Goal: Task Accomplishment & Management: Manage account settings

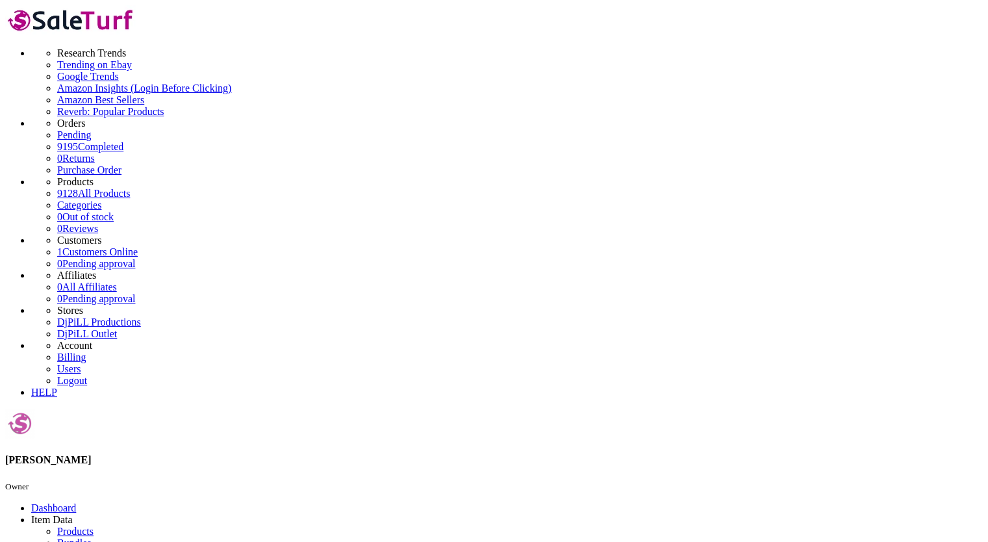
drag, startPoint x: 155, startPoint y: 143, endPoint x: 157, endPoint y: 131, distance: 12.5
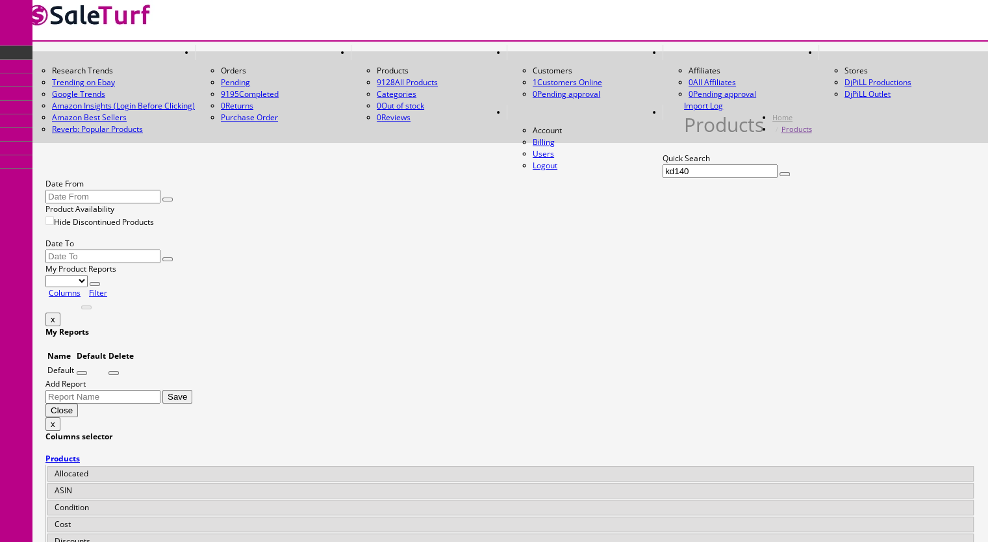
drag, startPoint x: 108, startPoint y: 146, endPoint x: 92, endPoint y: 147, distance: 15.6
click at [663, 164] on input "kd140" at bounding box center [720, 171] width 115 height 14
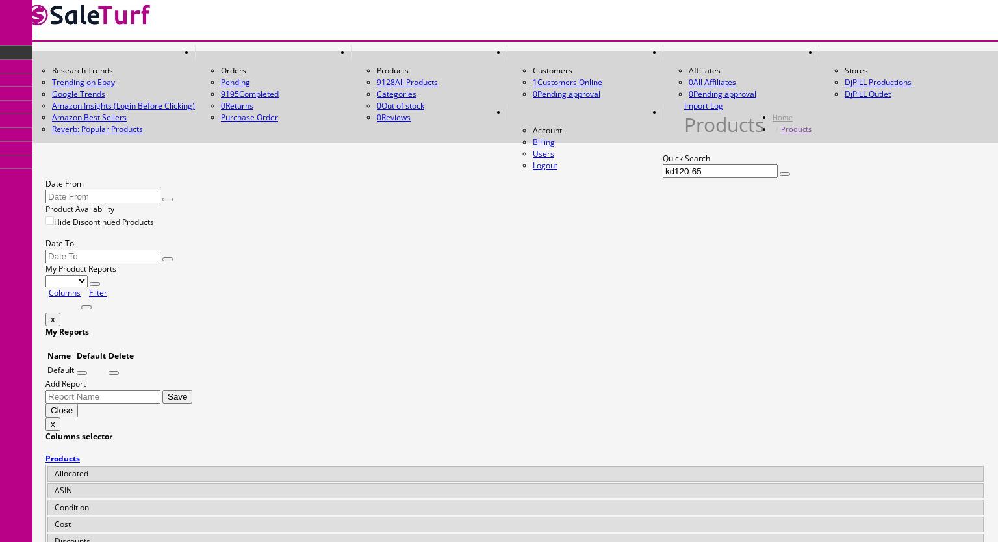
type input "kd120-65"
click at [54, 216] on input "Hide Discontinued Products" at bounding box center [49, 220] width 8 height 8
checkbox input "false"
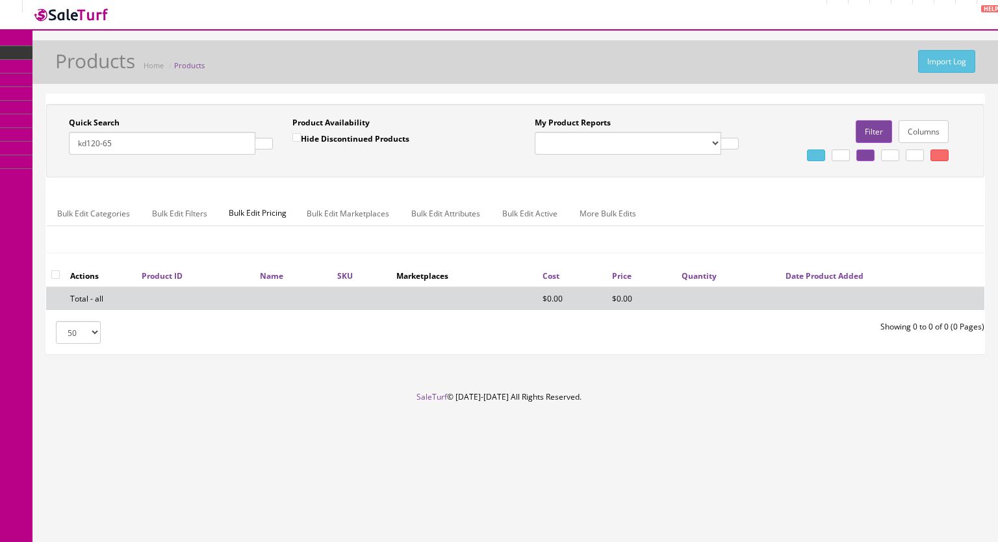
click at [255, 146] on button "button" at bounding box center [264, 144] width 18 height 12
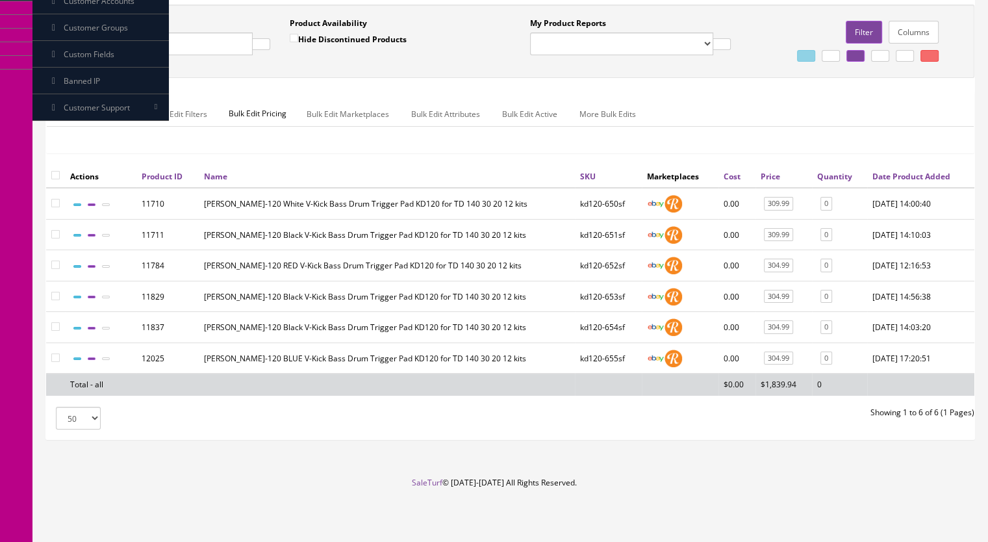
scroll to position [187, 0]
click at [106, 205] on icon at bounding box center [106, 205] width 0 height 0
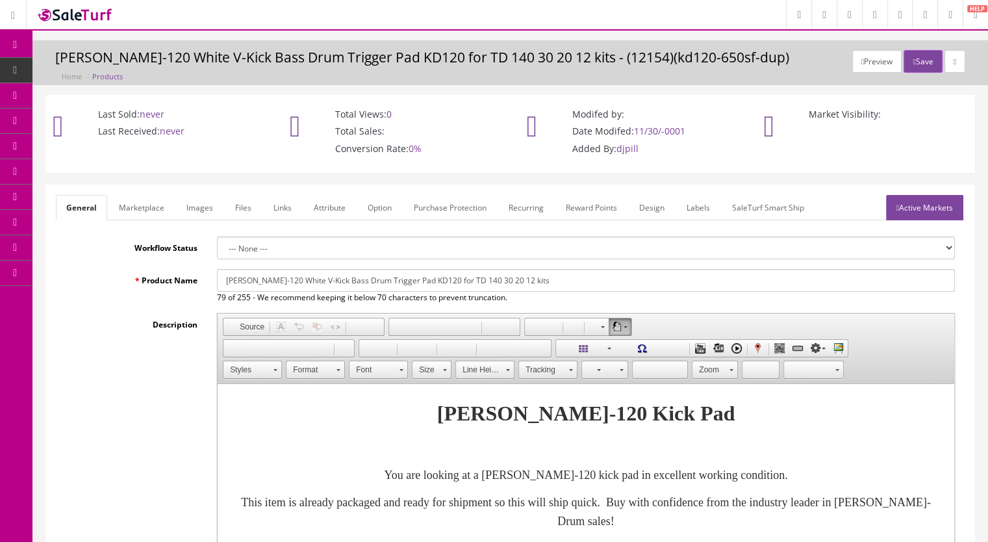
click at [203, 206] on link "Images" at bounding box center [199, 207] width 47 height 25
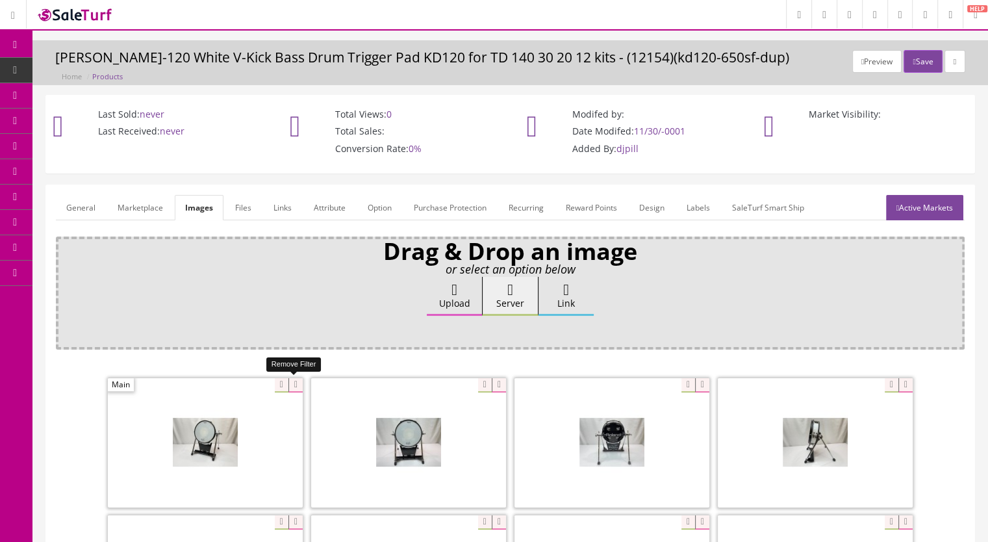
click at [292, 379] on icon at bounding box center [296, 385] width 14 height 14
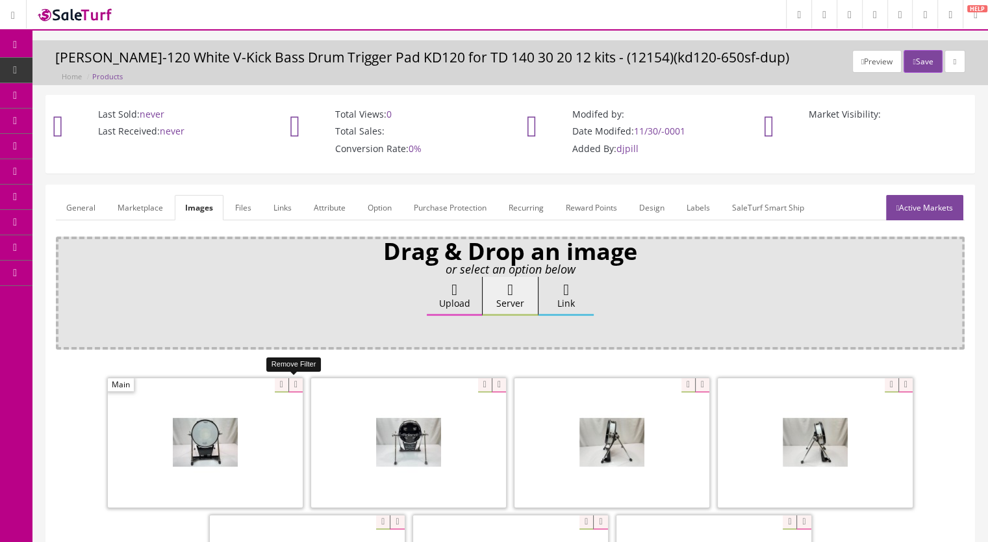
click at [294, 383] on icon at bounding box center [296, 385] width 14 height 14
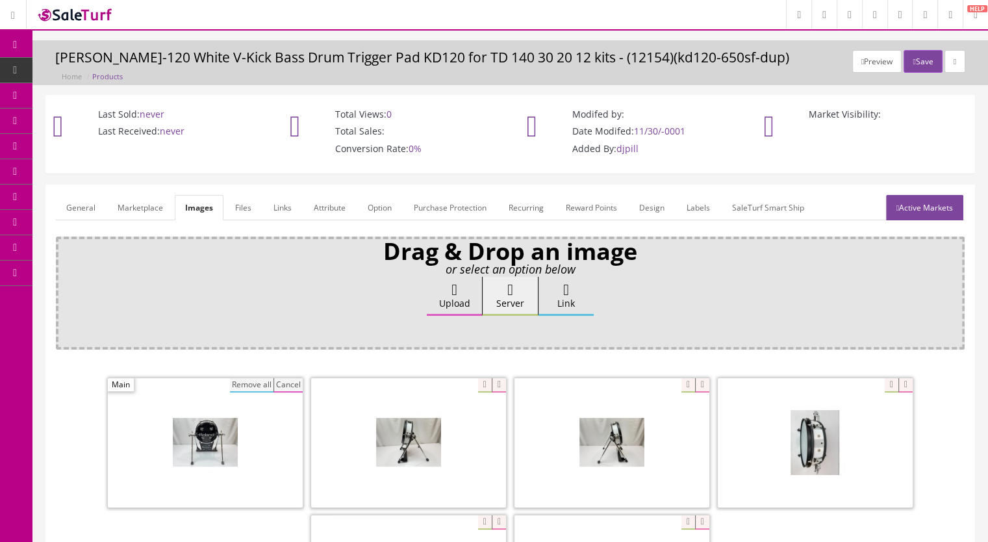
click at [265, 383] on button "Remove all" at bounding box center [252, 385] width 44 height 14
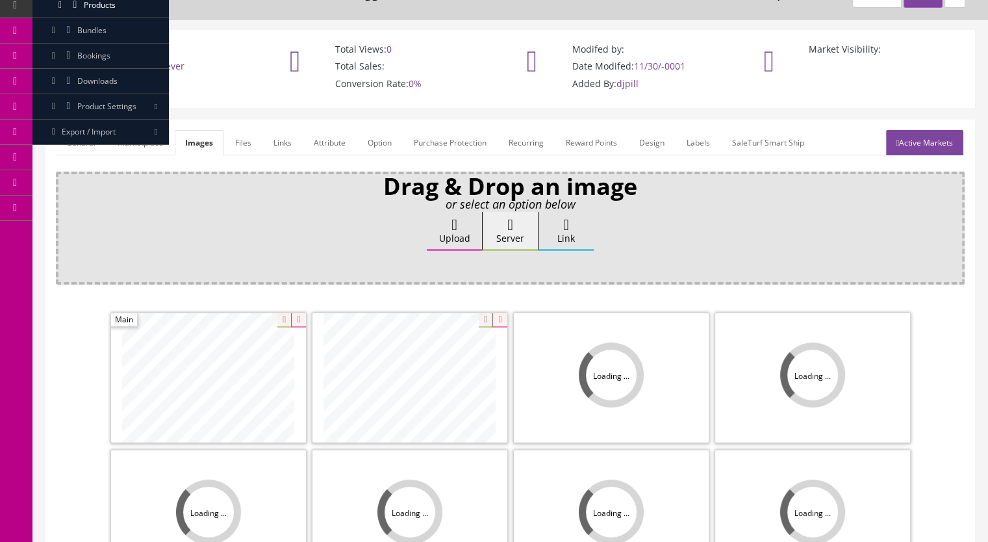
scroll to position [260, 0]
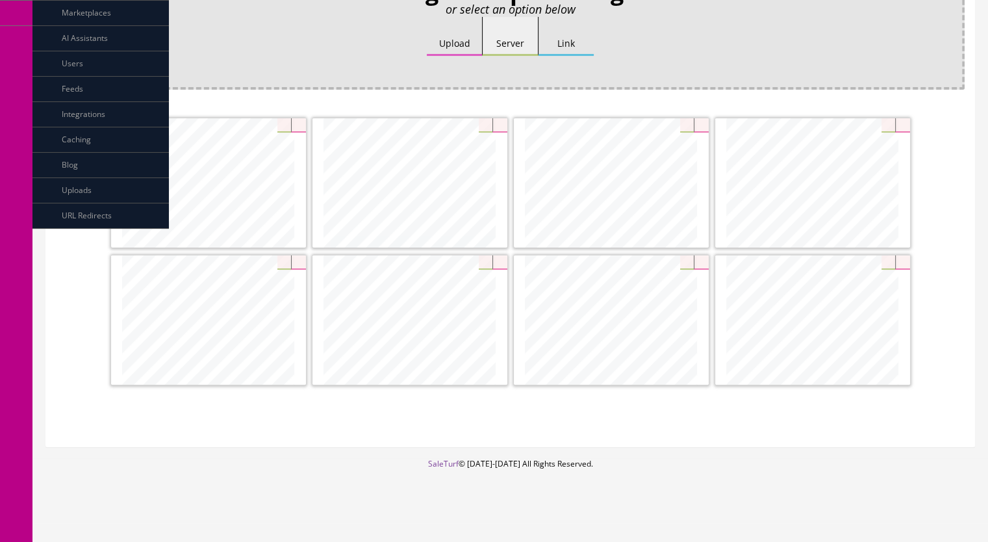
click at [502, 122] on icon at bounding box center [500, 125] width 14 height 14
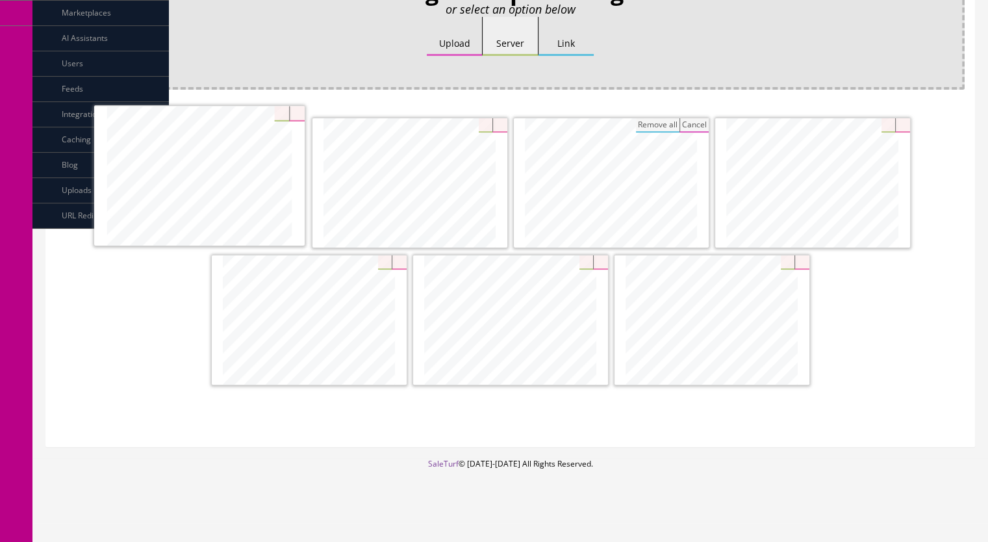
drag, startPoint x: 742, startPoint y: 337, endPoint x: 229, endPoint y: 195, distance: 532.1
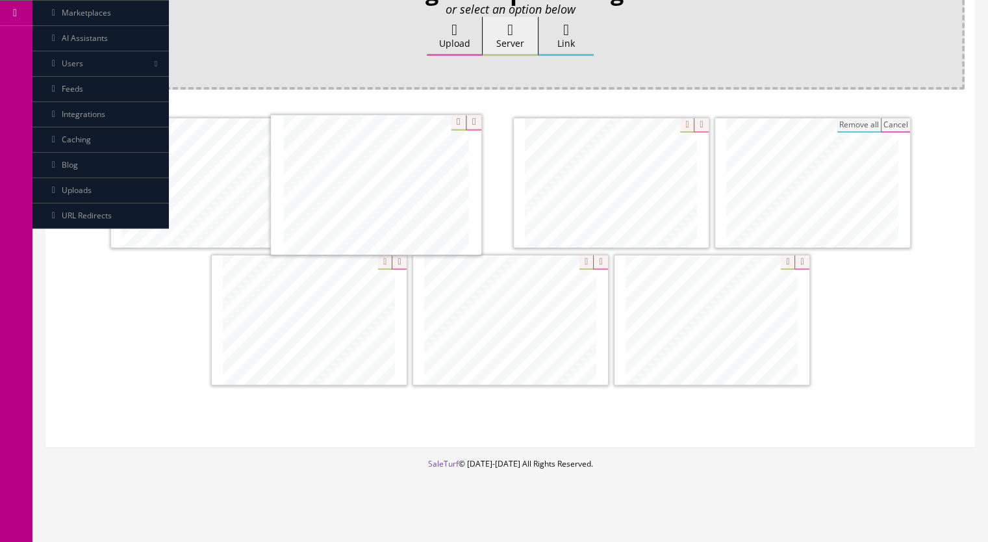
drag, startPoint x: 830, startPoint y: 198, endPoint x: 403, endPoint y: 201, distance: 427.0
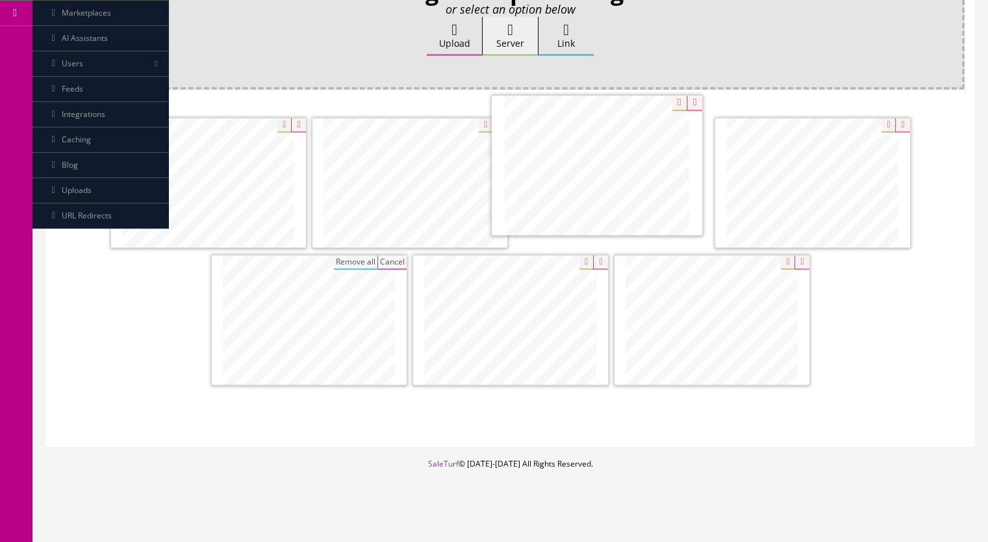
drag, startPoint x: 461, startPoint y: 292, endPoint x: 583, endPoint y: 193, distance: 157.5
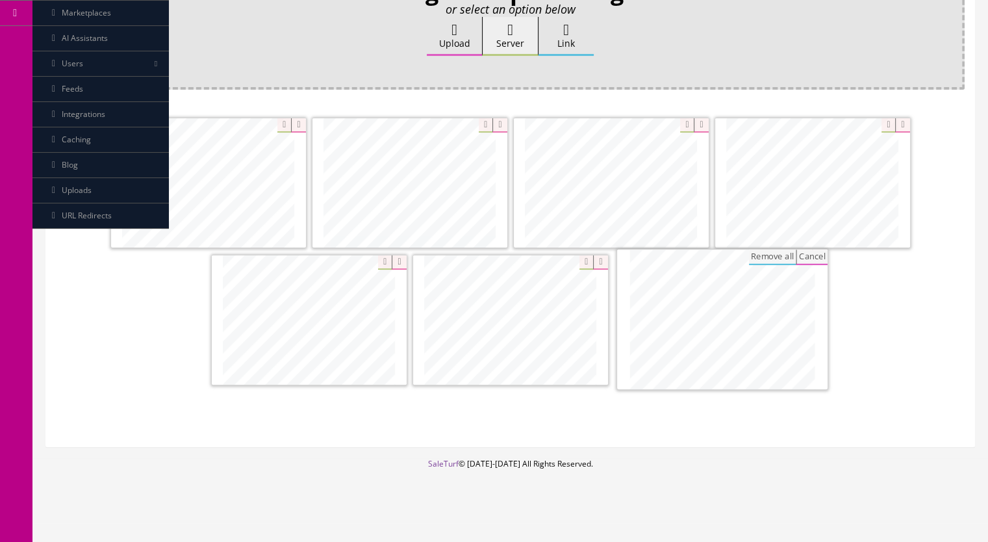
drag, startPoint x: 461, startPoint y: 336, endPoint x: 684, endPoint y: 337, distance: 223.6
drag, startPoint x: 756, startPoint y: 201, endPoint x: 422, endPoint y: 285, distance: 345.2
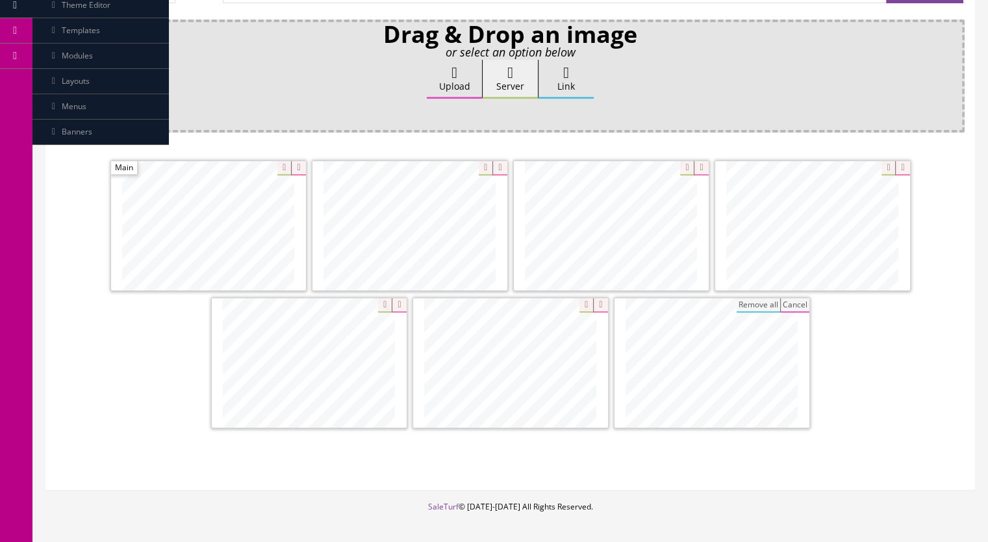
scroll to position [195, 0]
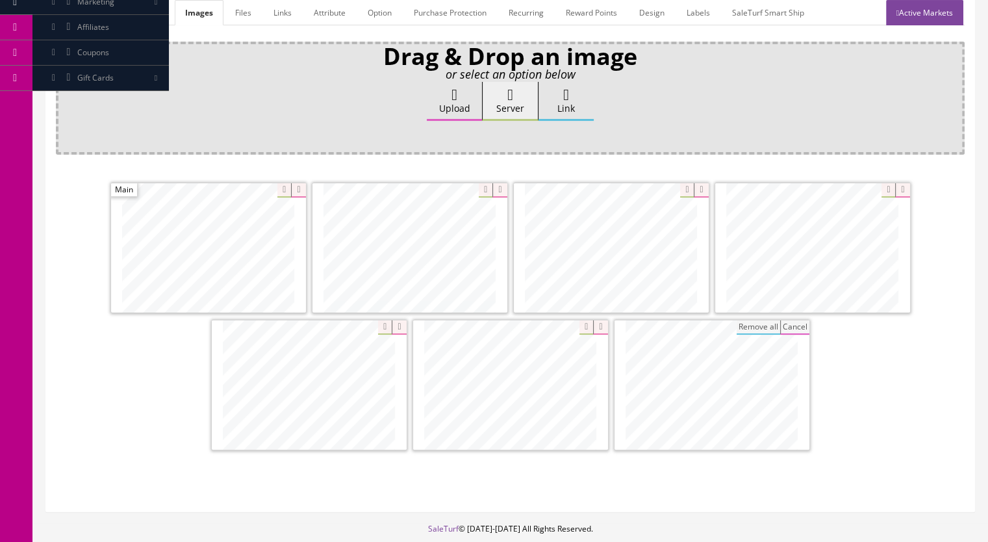
click at [160, 16] on link "Marketplace" at bounding box center [140, 12] width 66 height 25
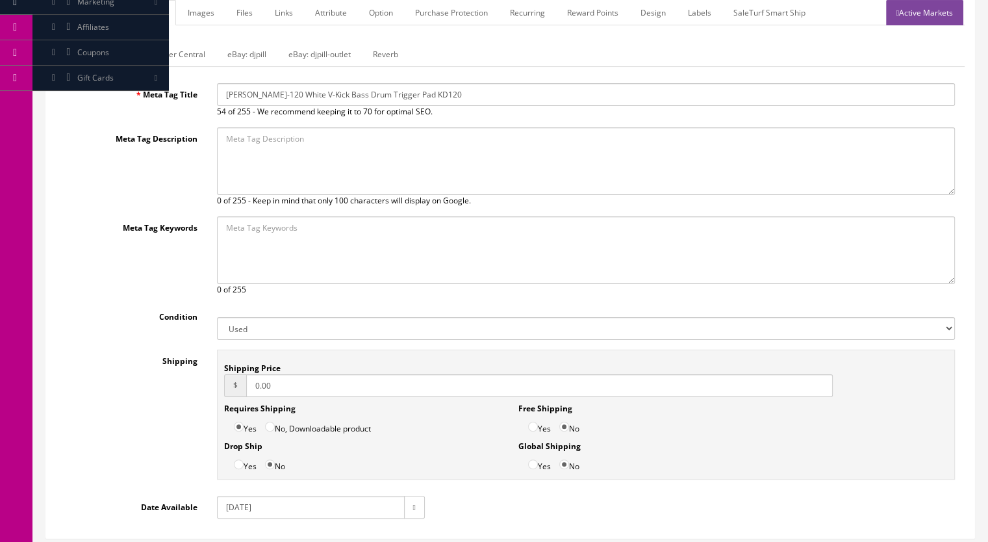
click at [383, 50] on link "Reverb" at bounding box center [386, 54] width 46 height 25
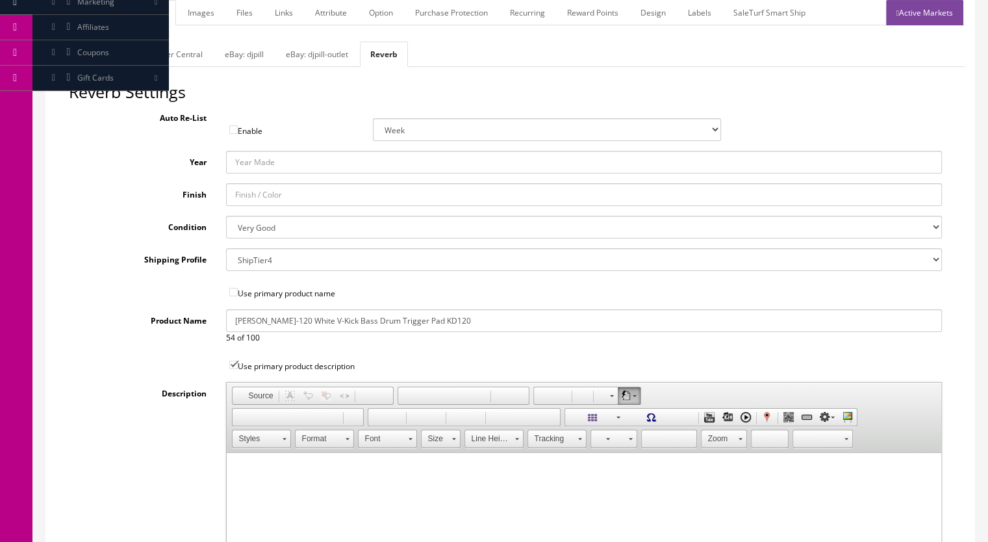
click at [76, 12] on link "General" at bounding box center [81, 12] width 50 height 25
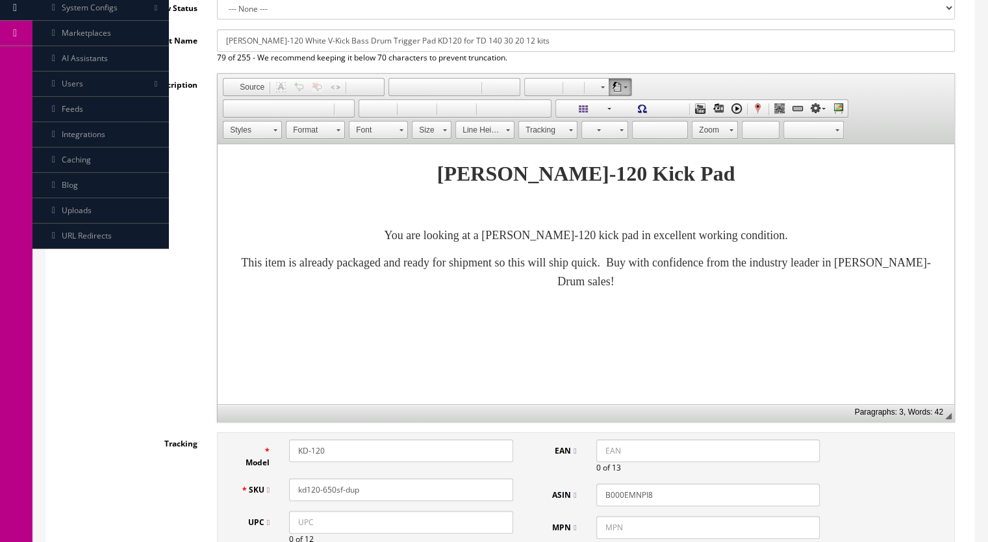
scroll to position [260, 0]
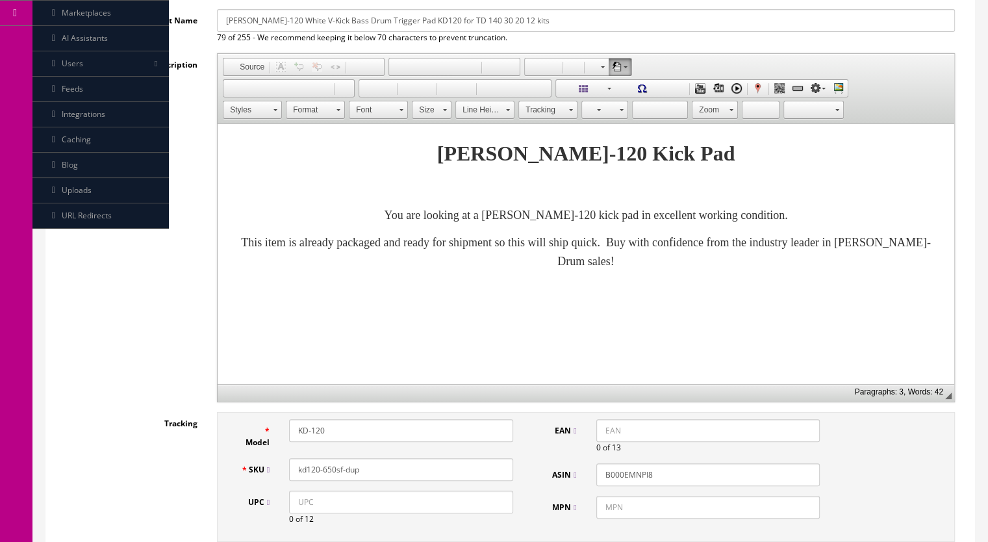
drag, startPoint x: 369, startPoint y: 470, endPoint x: 332, endPoint y: 479, distance: 38.1
click at [332, 479] on div "SKU kd120-650sf-dup" at bounding box center [377, 469] width 292 height 23
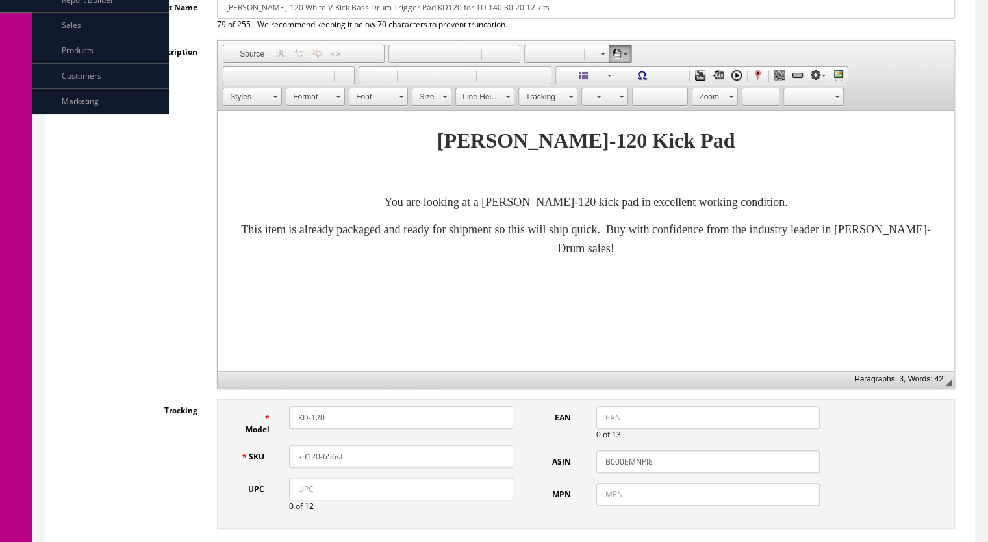
scroll to position [65, 0]
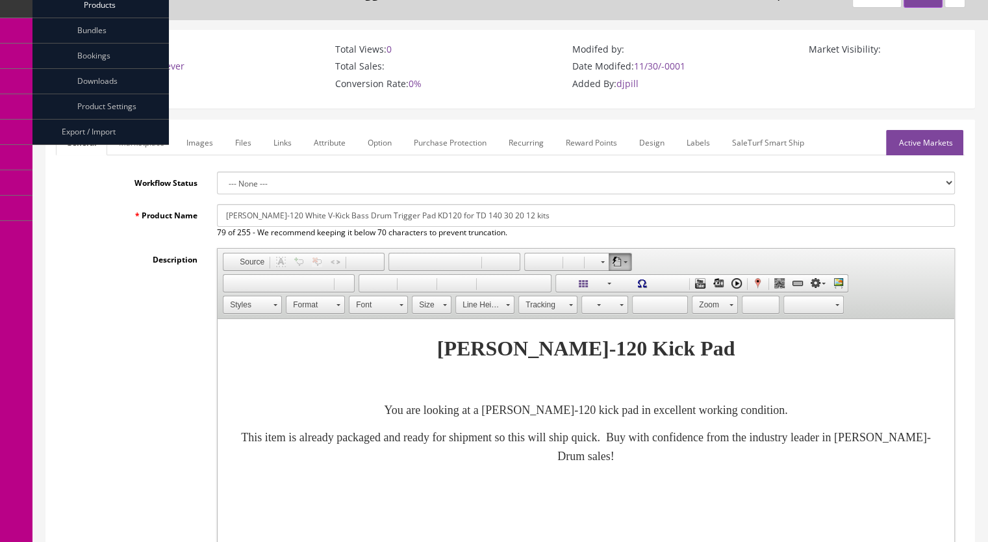
type input "kd120-656sf"
click at [938, 141] on link "Active Markets" at bounding box center [924, 142] width 77 height 25
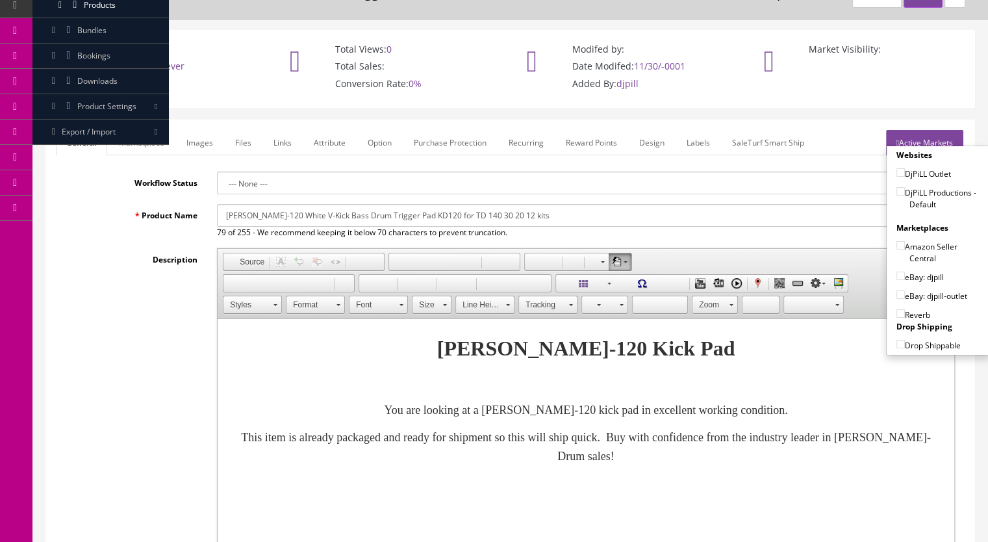
click at [897, 190] on input"] "DjPiLL Productions - Default" at bounding box center [901, 191] width 8 height 8
checkbox input"] "true"
drag, startPoint x: 896, startPoint y: 274, endPoint x: 897, endPoint y: 292, distance: 18.3
click at [897, 273] on input"] "eBay: djpill" at bounding box center [901, 276] width 8 height 8
checkbox input"] "true"
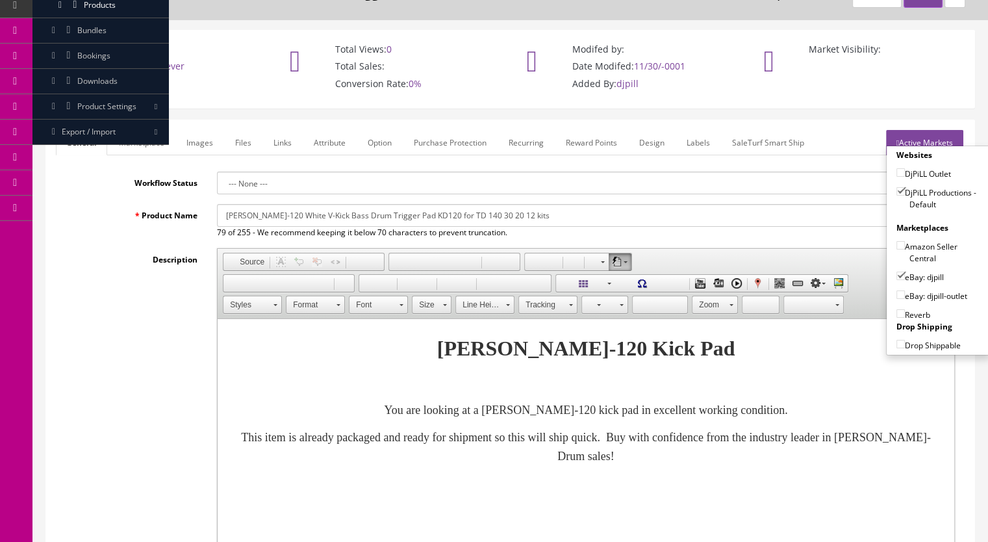
click at [897, 309] on input"] "Reverb" at bounding box center [901, 313] width 8 height 8
checkbox input"] "true"
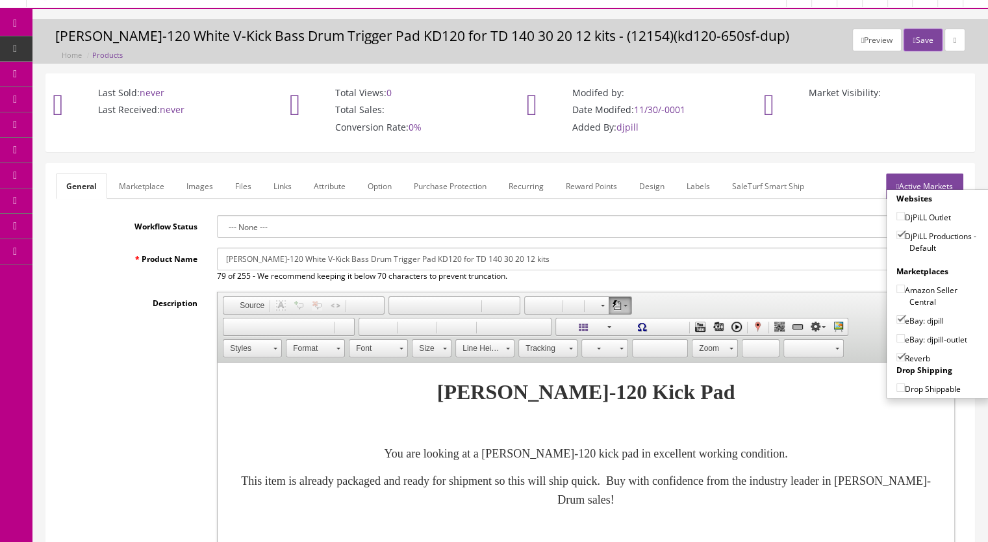
scroll to position [0, 0]
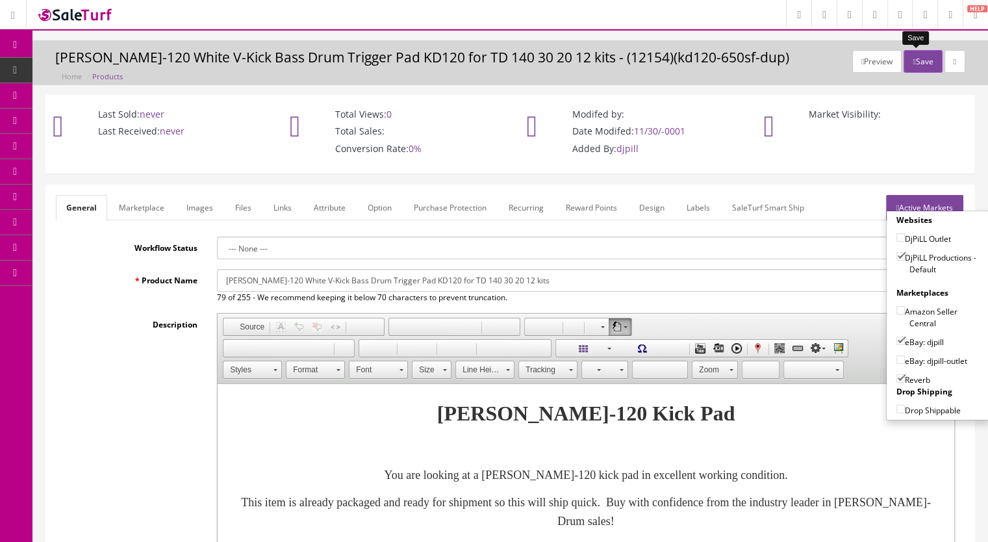
click at [918, 58] on button "Save" at bounding box center [923, 61] width 38 height 23
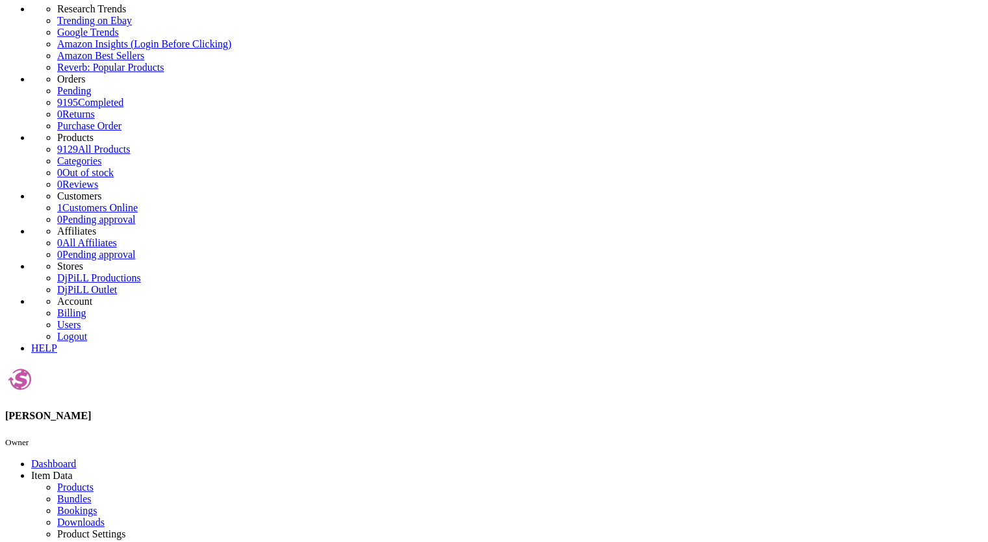
scroll to position [65, 0]
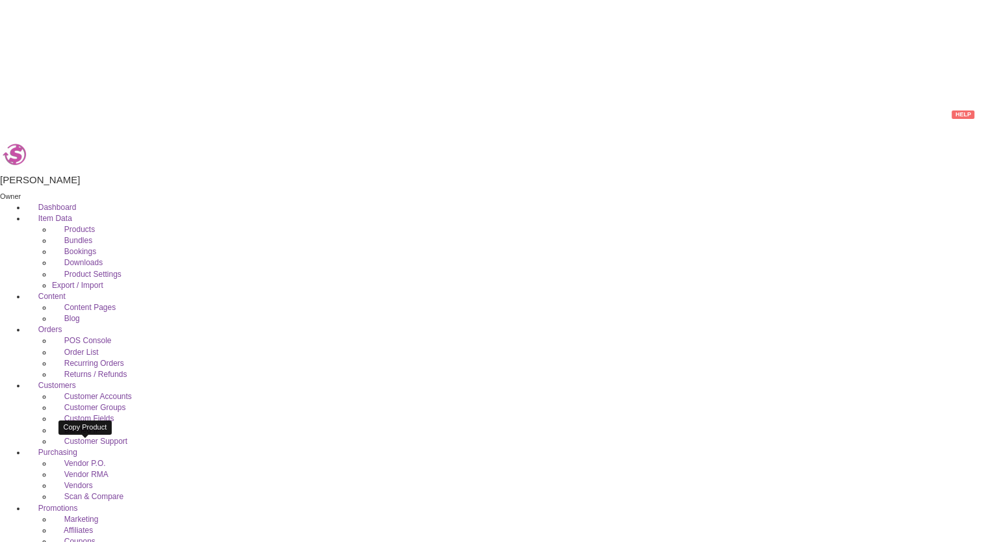
type input "pd120-"
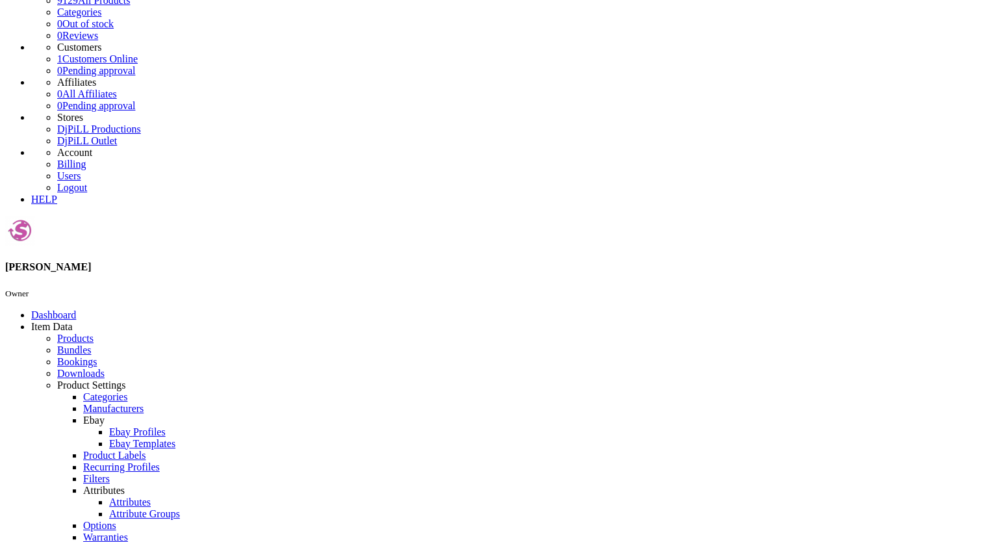
scroll to position [195, 0]
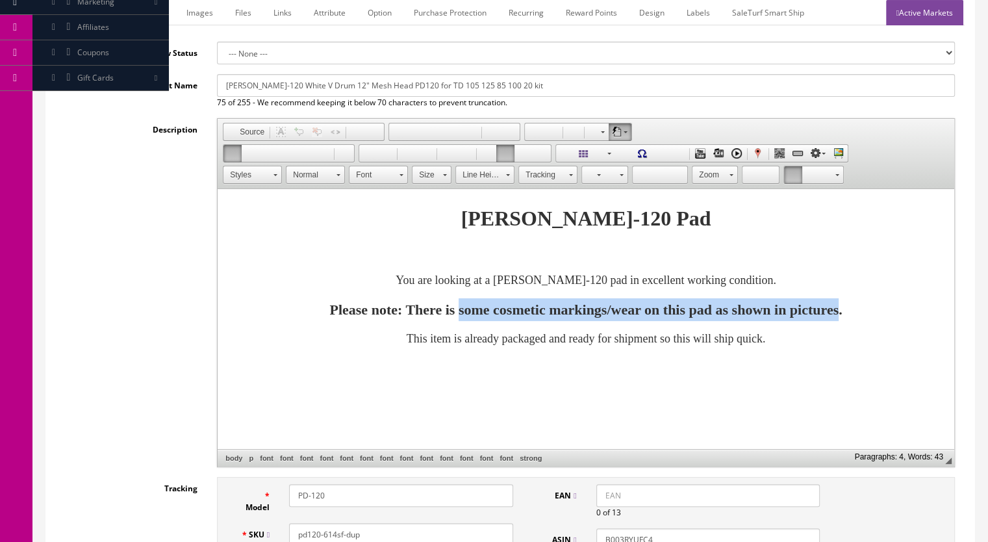
drag, startPoint x: 926, startPoint y: 310, endPoint x: 415, endPoint y: 320, distance: 511.5
click at [415, 320] on p "Please note: There is some cosmetic markings/wear on this pad as shown in pictu…" at bounding box center [586, 309] width 711 height 23
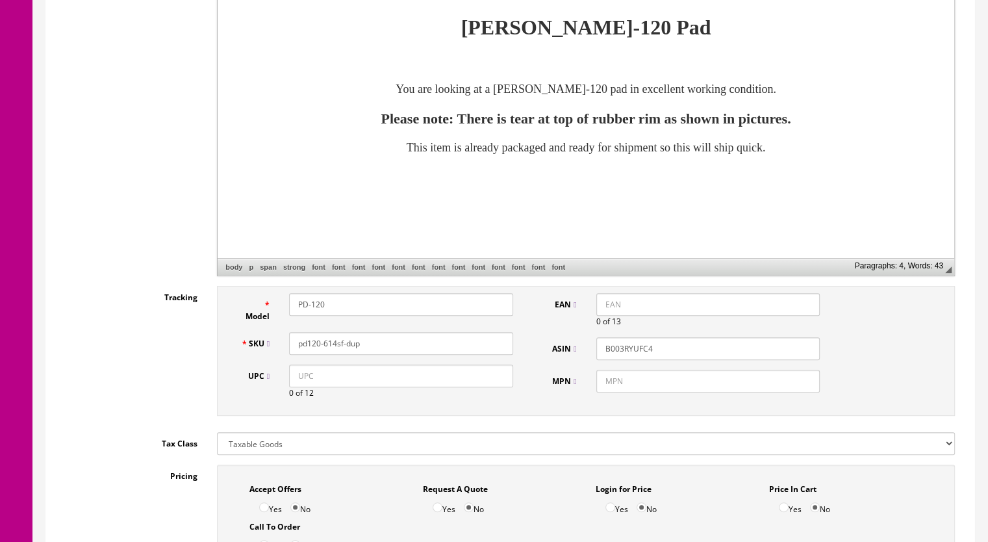
scroll to position [390, 0]
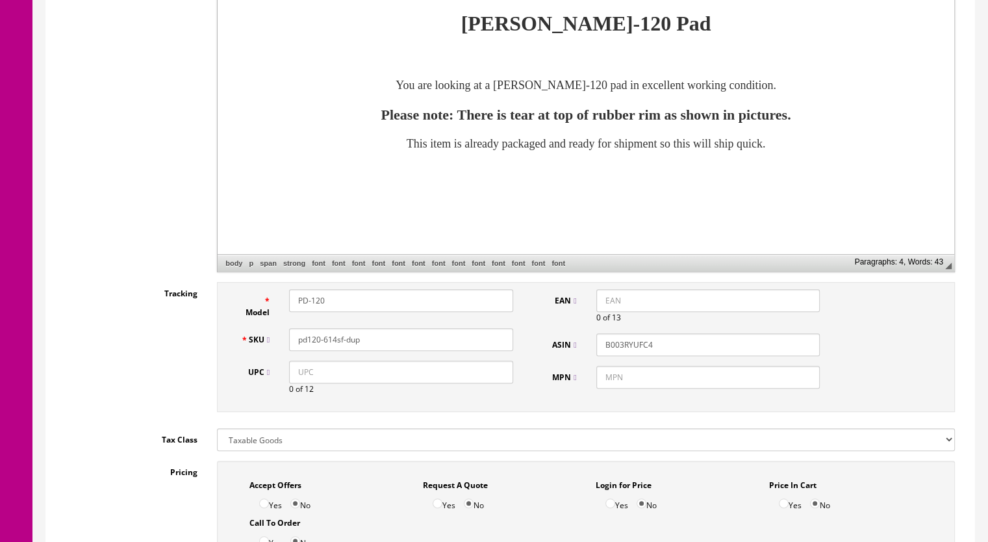
drag, startPoint x: 367, startPoint y: 341, endPoint x: 333, endPoint y: 344, distance: 33.9
click at [333, 344] on input "pd120-614sf-dup" at bounding box center [401, 339] width 224 height 23
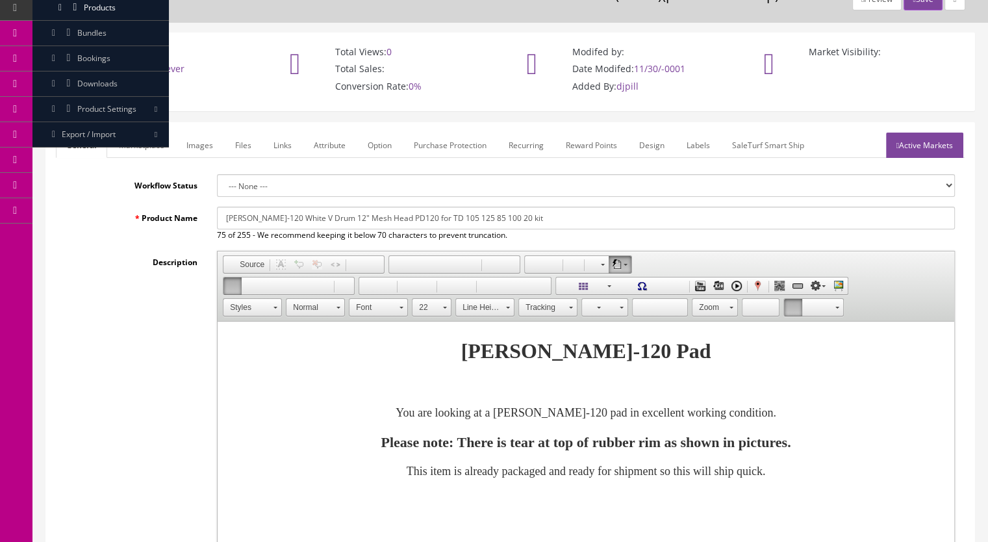
scroll to position [0, 0]
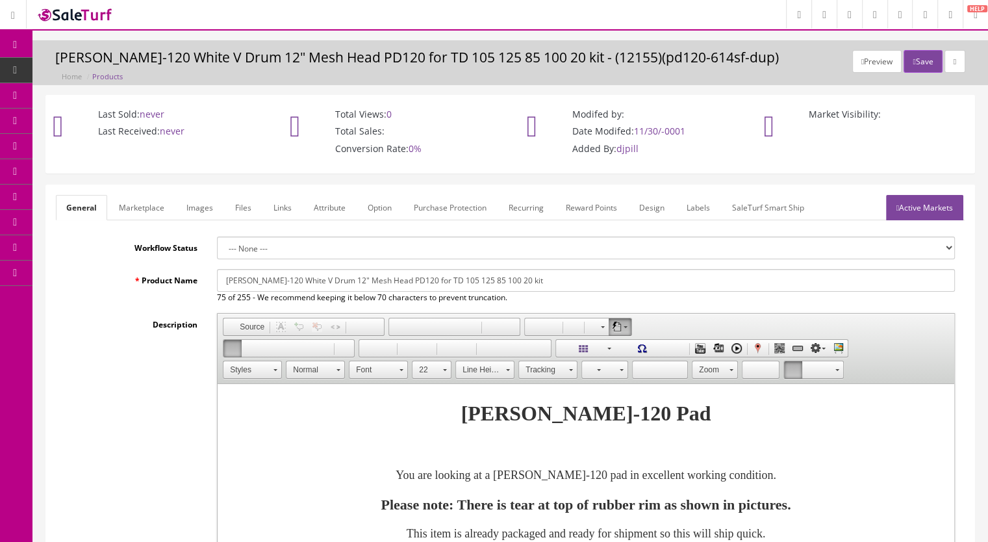
type input "pd120-617sf"
click at [145, 209] on link "Marketplace" at bounding box center [142, 207] width 66 height 25
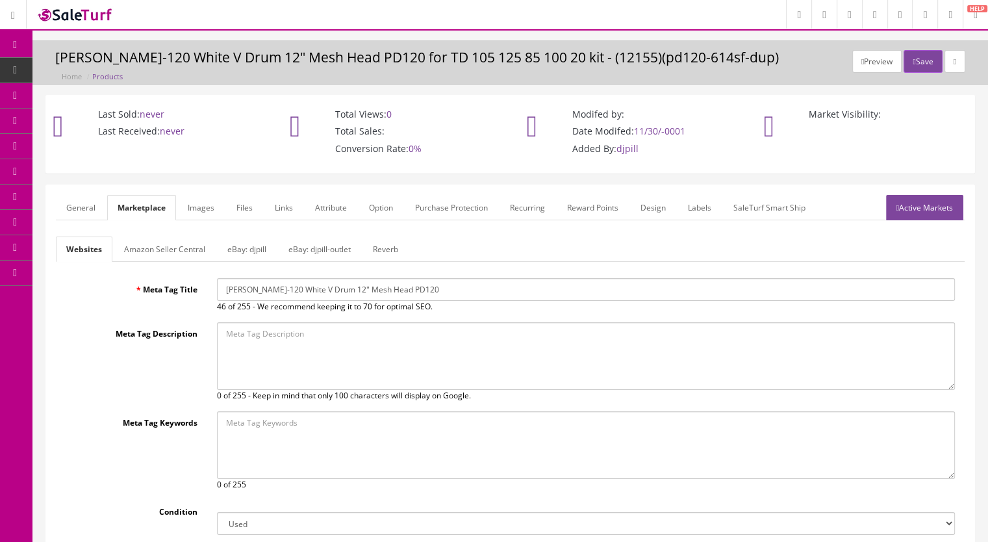
click at [390, 242] on link "Reverb" at bounding box center [386, 249] width 46 height 25
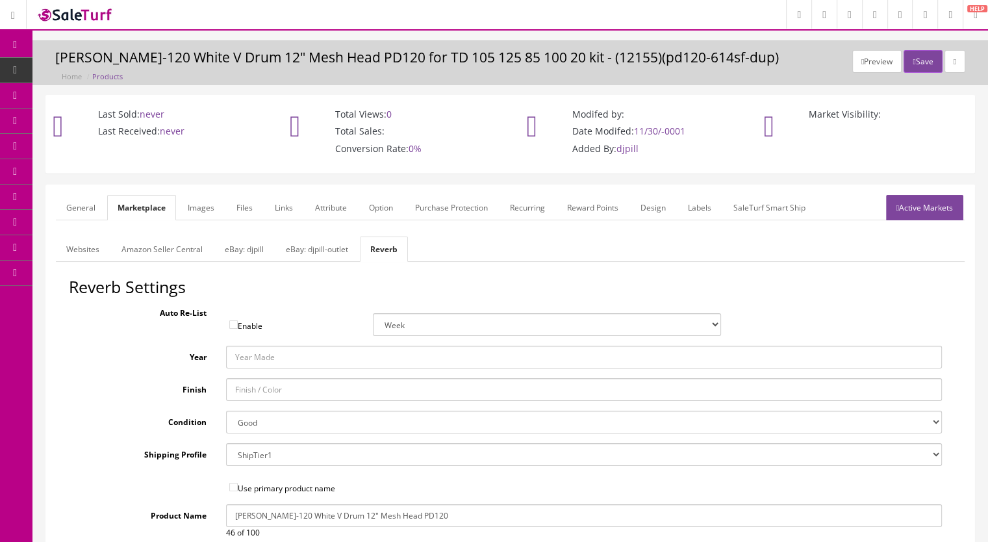
click at [208, 209] on link "Images" at bounding box center [200, 207] width 47 height 25
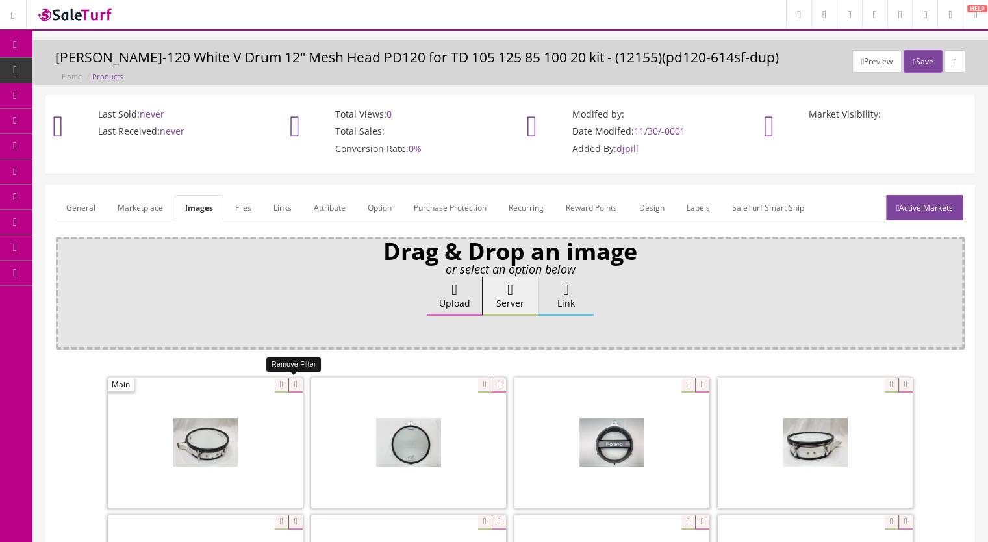
click at [297, 383] on icon at bounding box center [296, 385] width 14 height 14
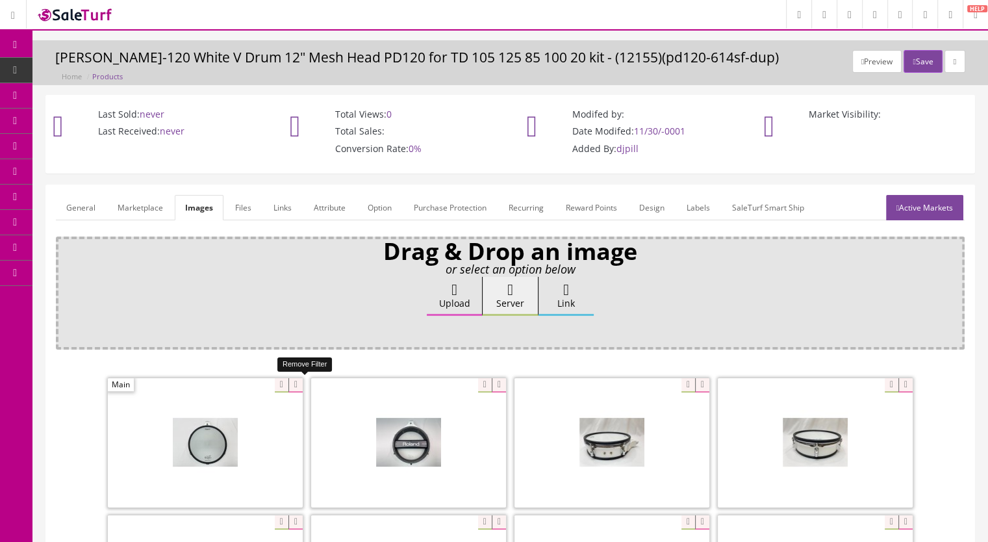
click at [297, 383] on icon at bounding box center [296, 385] width 14 height 14
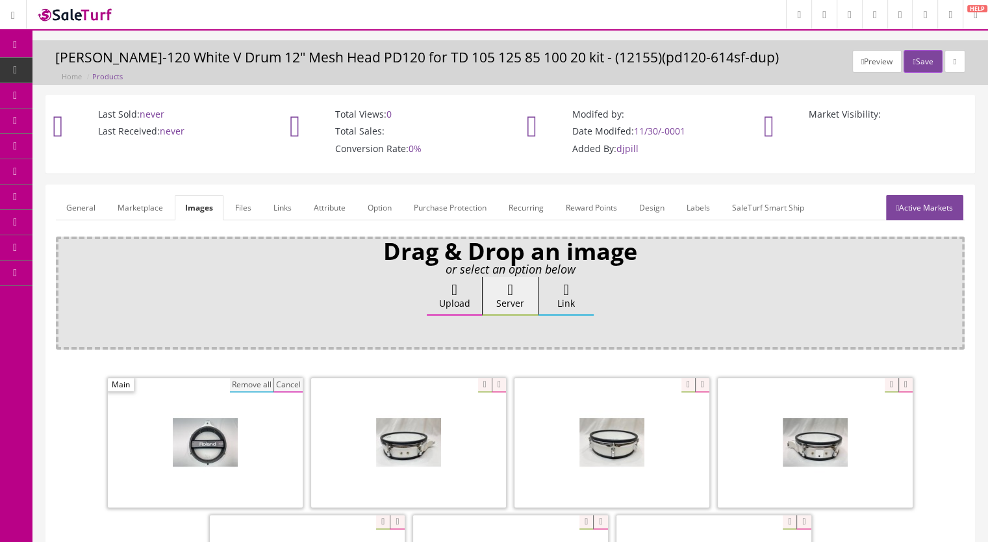
click at [259, 381] on button "Remove all" at bounding box center [252, 385] width 44 height 14
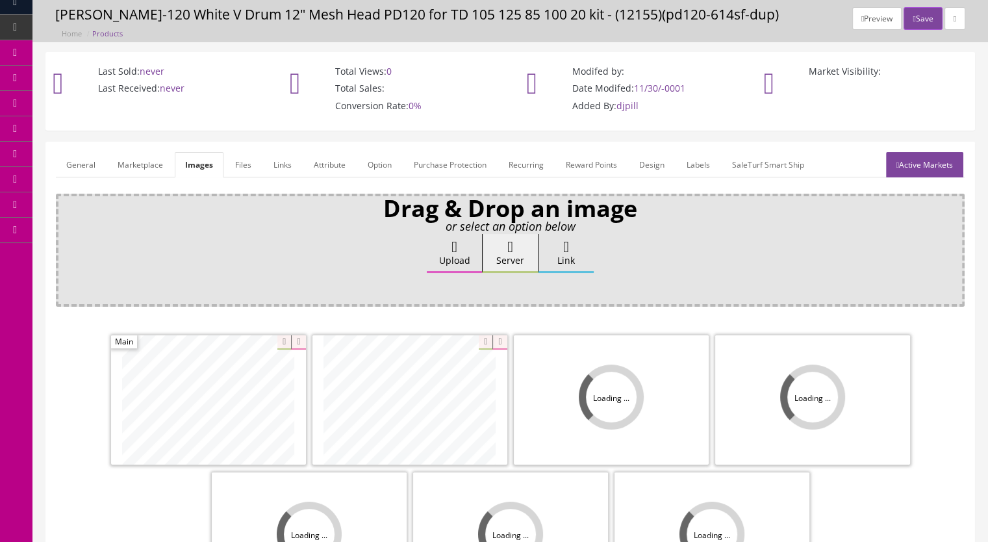
scroll to position [195, 0]
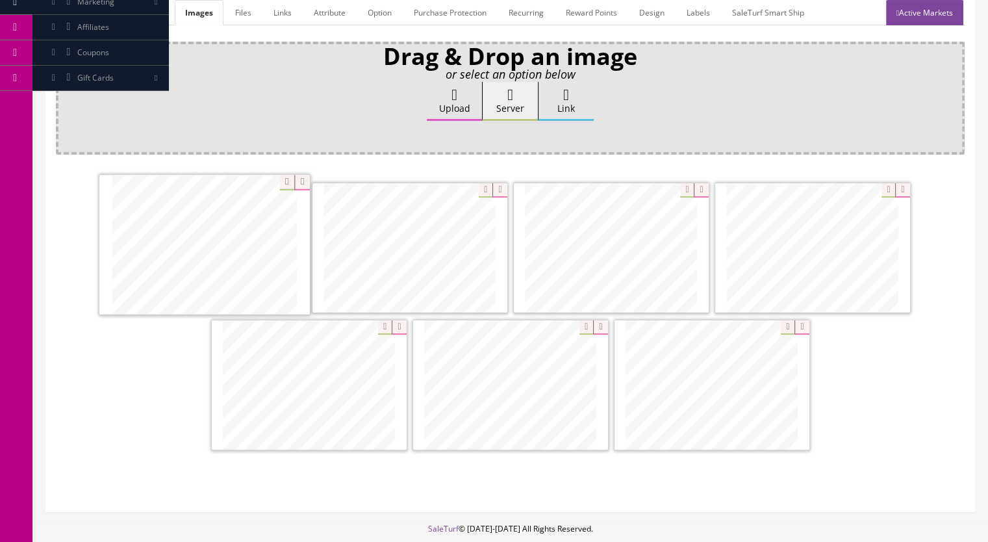
drag, startPoint x: 471, startPoint y: 289, endPoint x: 265, endPoint y: 287, distance: 205.4
drag, startPoint x: 749, startPoint y: 404, endPoint x: 409, endPoint y: 259, distance: 368.9
drag, startPoint x: 582, startPoint y: 267, endPoint x: 688, endPoint y: 395, distance: 166.6
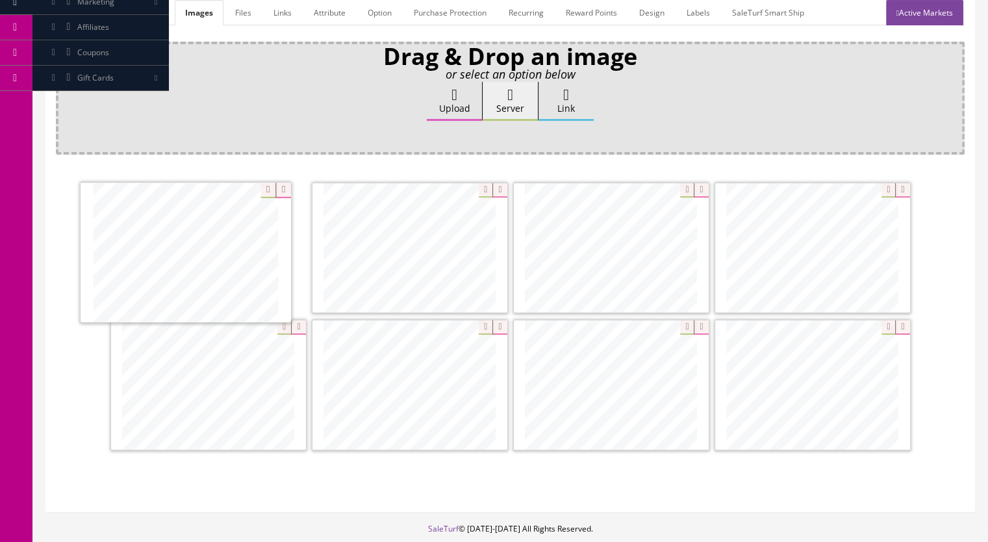
drag, startPoint x: 827, startPoint y: 370, endPoint x: 204, endPoint y: 235, distance: 637.0
click at [918, 16] on link "Active Markets" at bounding box center [924, 12] width 77 height 25
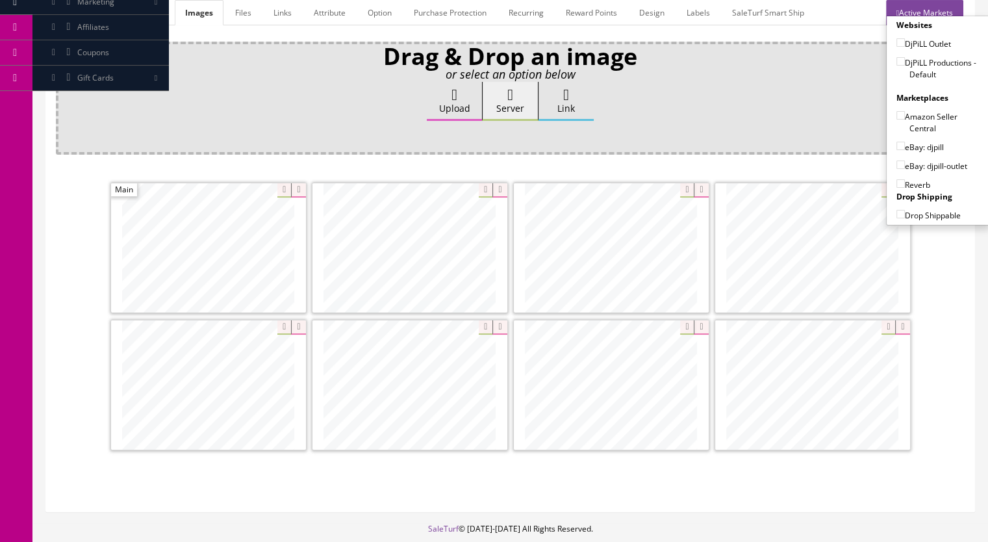
click at [897, 58] on input"] "DjPiLL Productions - Default" at bounding box center [901, 61] width 8 height 8
checkbox input"] "true"
click at [897, 142] on input"] "eBay: djpill" at bounding box center [901, 146] width 8 height 8
checkbox input"] "true"
click at [899, 181] on input"] "Reverb" at bounding box center [901, 183] width 8 height 8
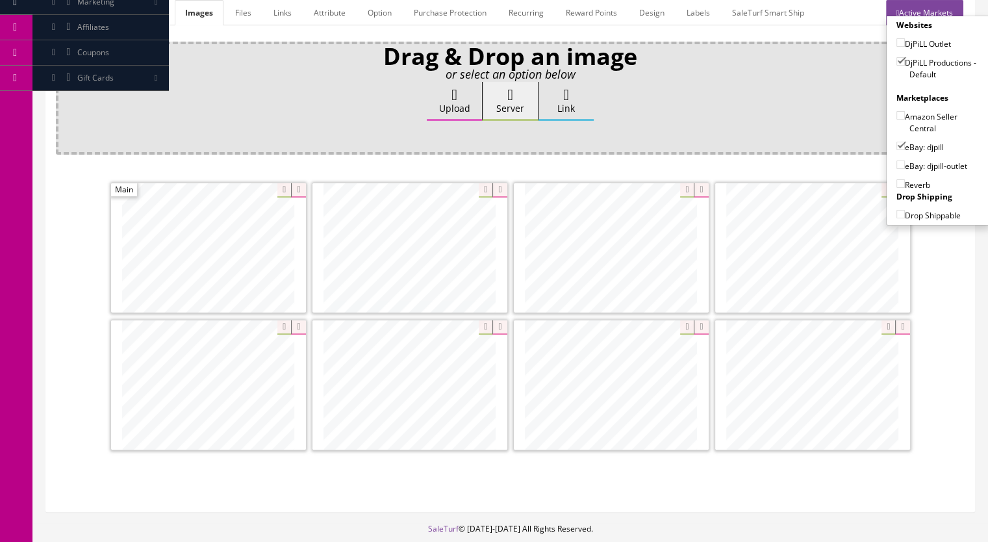
checkbox input"] "true"
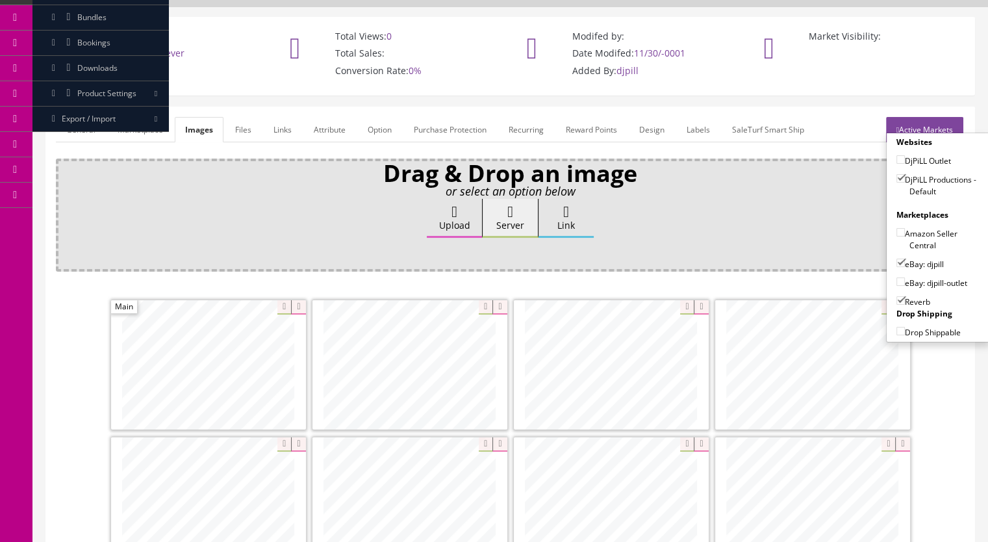
scroll to position [0, 0]
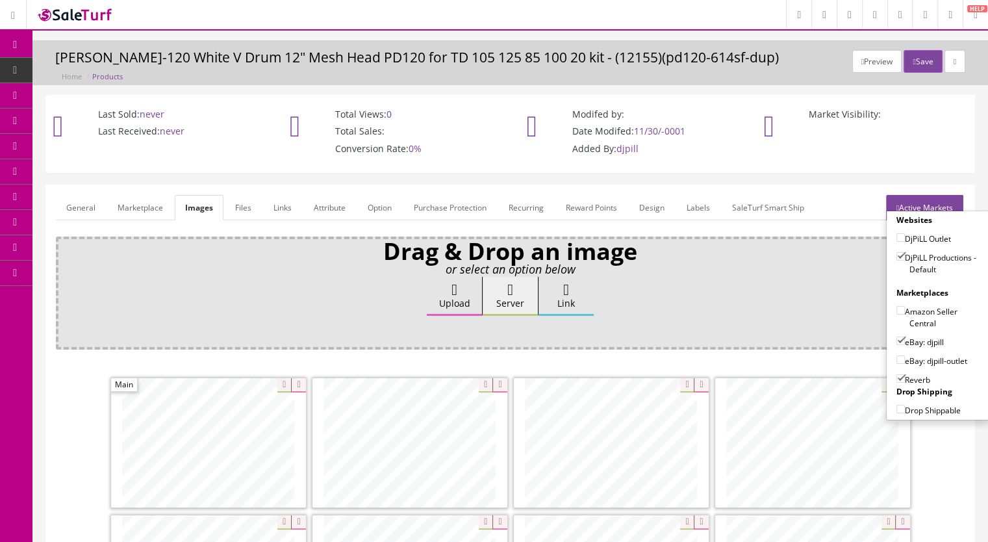
click at [912, 58] on button "Save" at bounding box center [923, 61] width 38 height 23
